Goal: Transaction & Acquisition: Purchase product/service

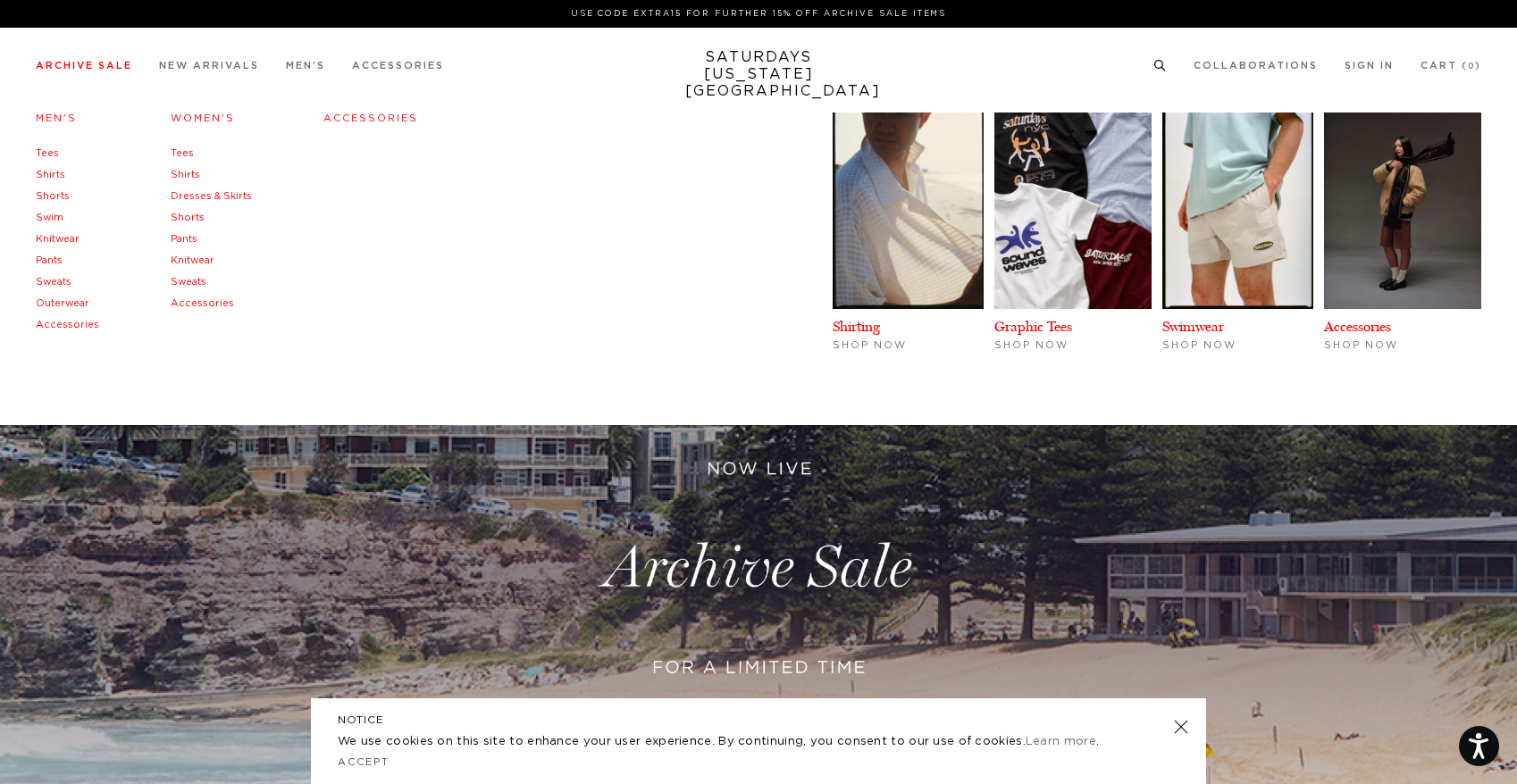
click at [55, 299] on link "Outerwear" at bounding box center [62, 303] width 54 height 9
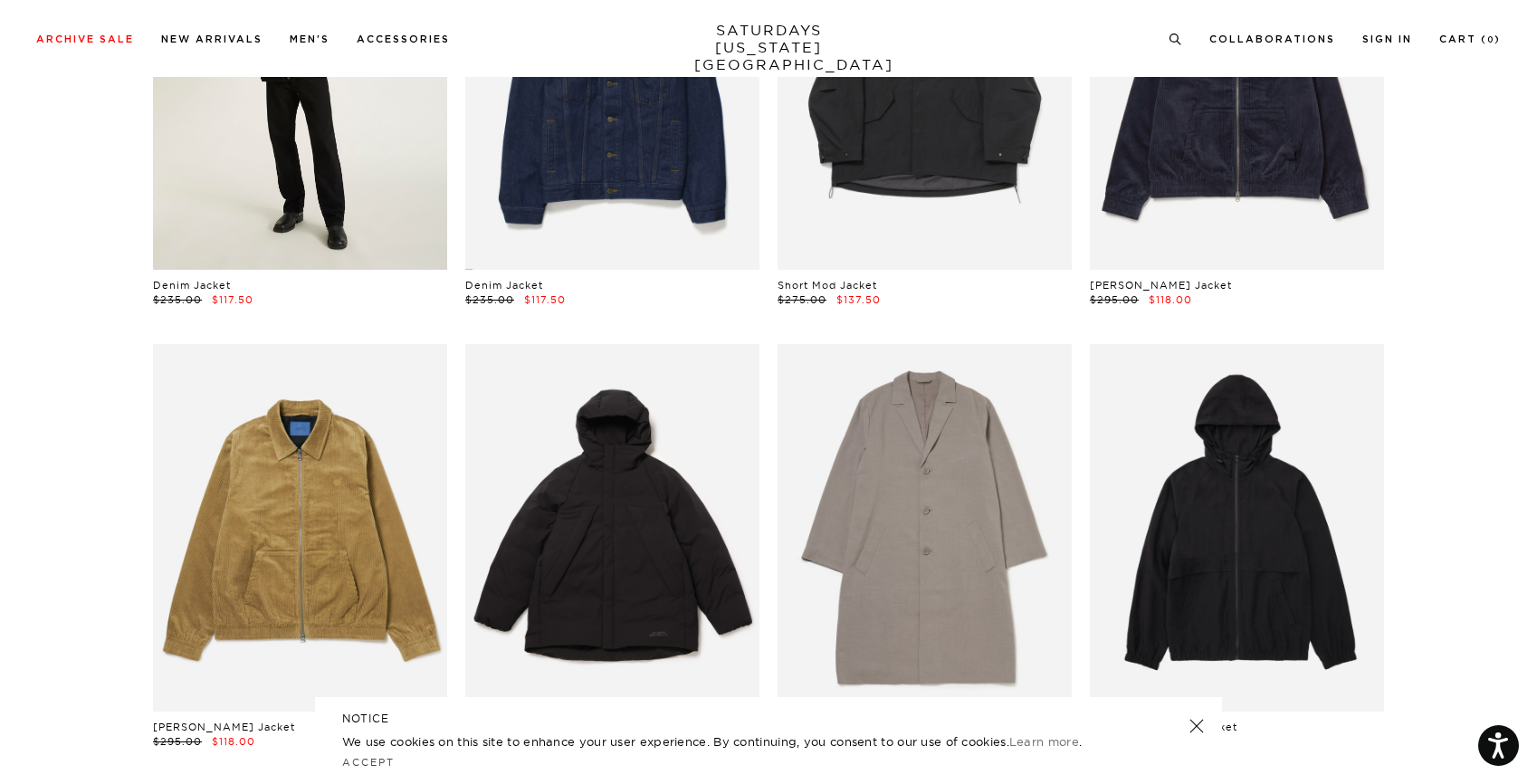
scroll to position [759, 0]
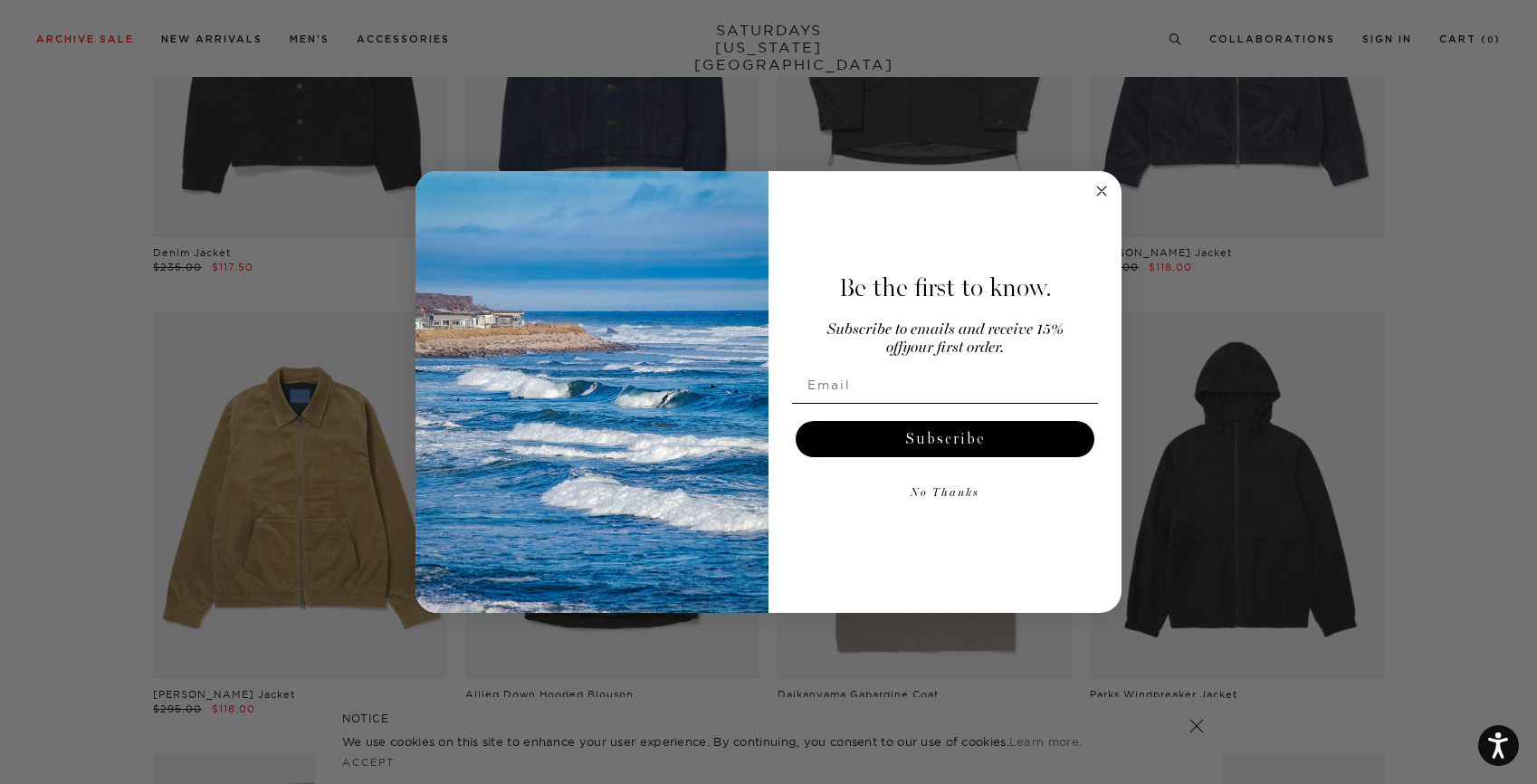
click at [1098, 197] on circle "Close dialog" at bounding box center [1102, 191] width 21 height 21
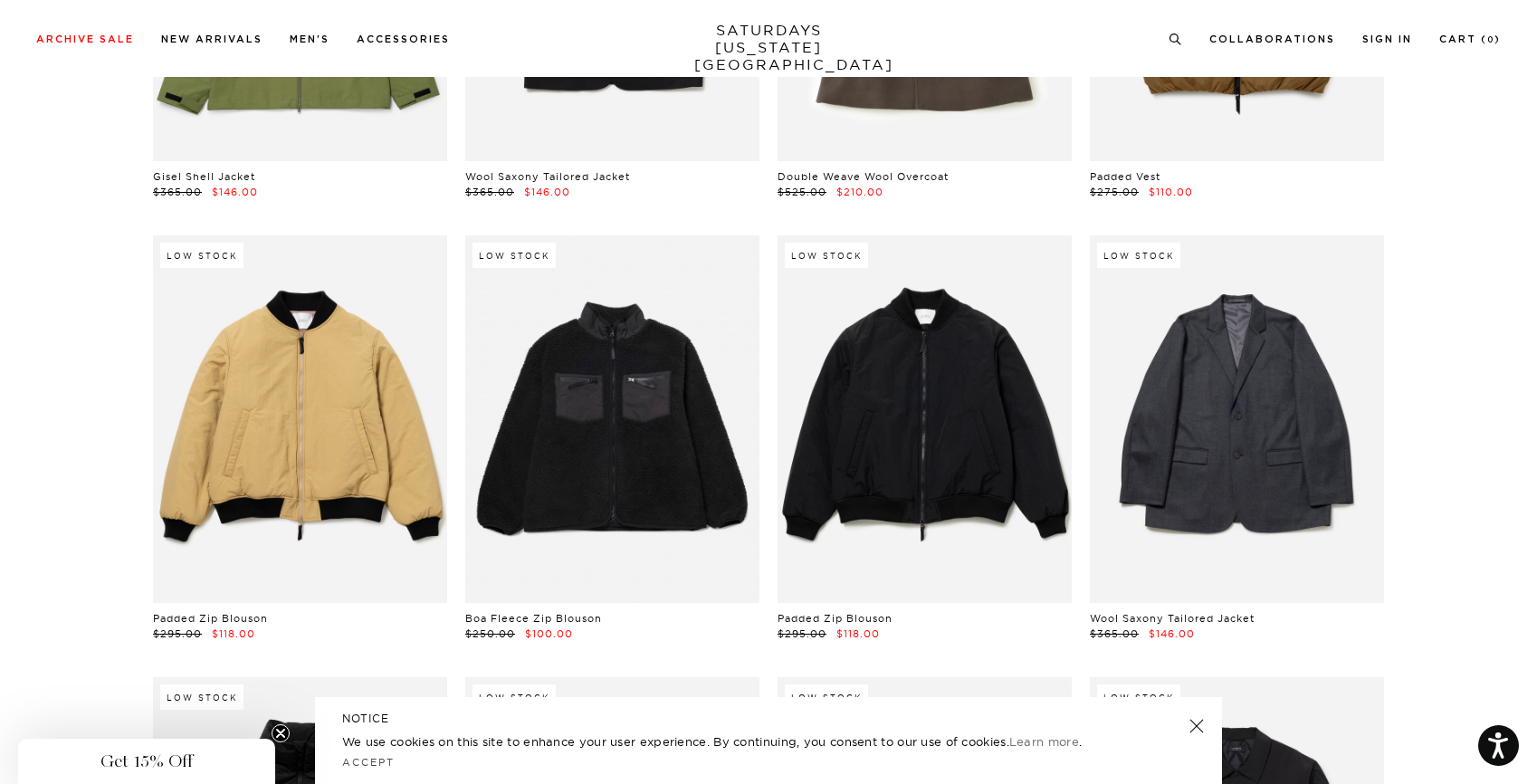
scroll to position [1778, 0]
